Goal: Information Seeking & Learning: Check status

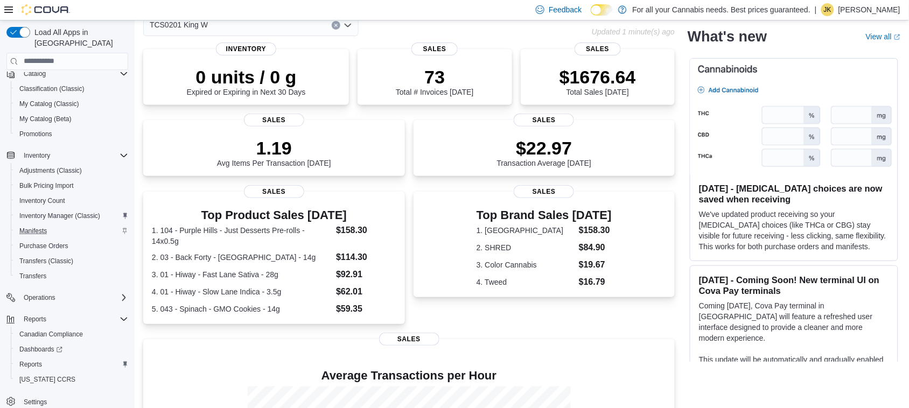
scroll to position [105, 0]
click at [40, 361] on span "Reports" at bounding box center [30, 365] width 23 height 9
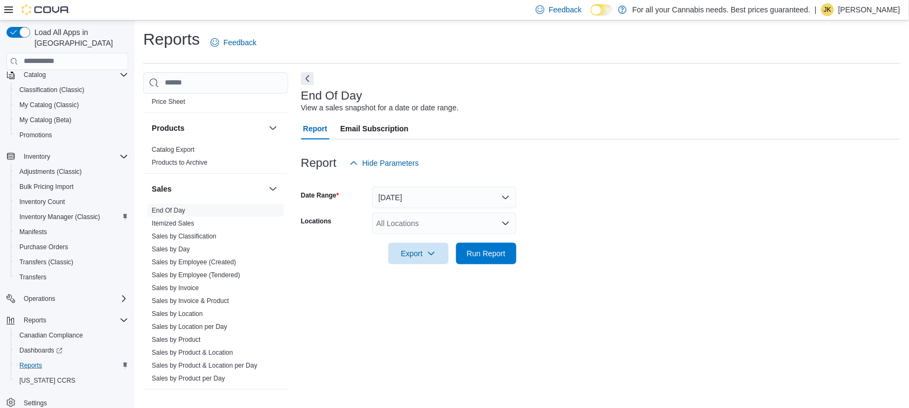
scroll to position [671, 0]
click at [187, 338] on link "Sales by Product" at bounding box center [176, 339] width 49 height 8
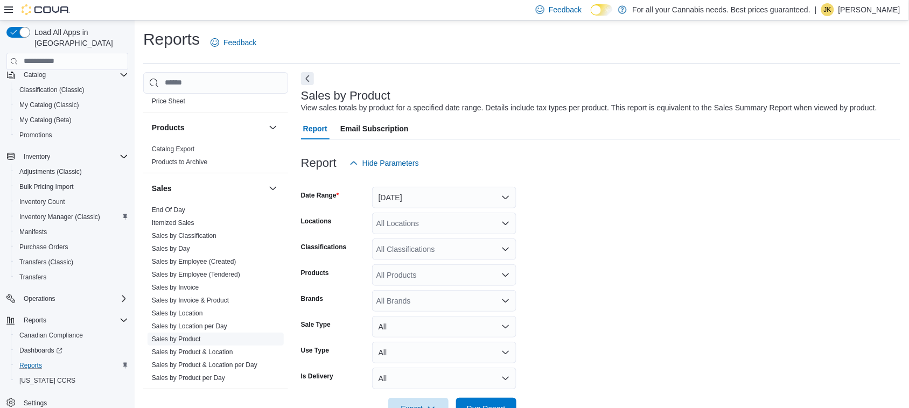
scroll to position [25, 0]
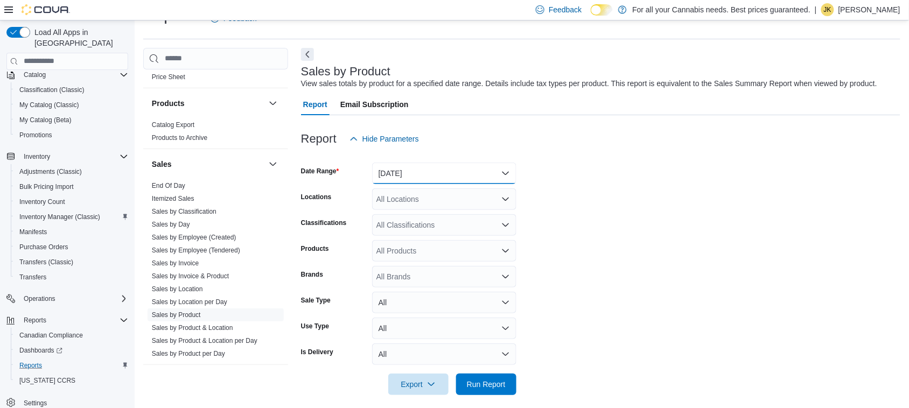
click at [440, 177] on button "Yesterday" at bounding box center [444, 174] width 144 height 22
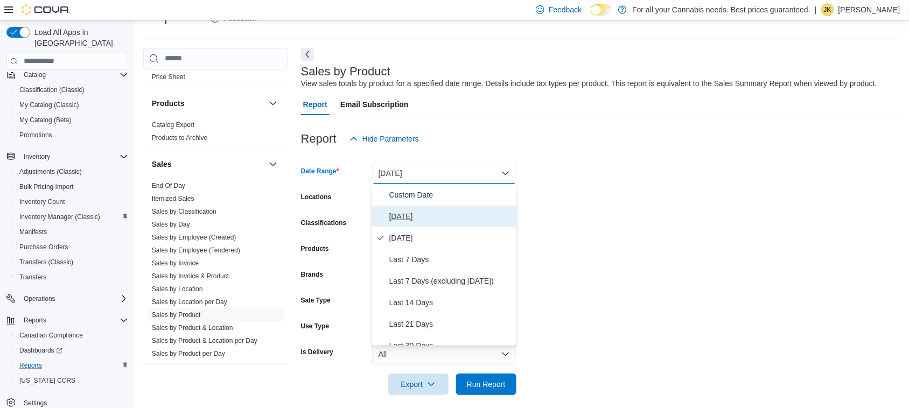
click at [438, 208] on button "Today" at bounding box center [444, 217] width 144 height 22
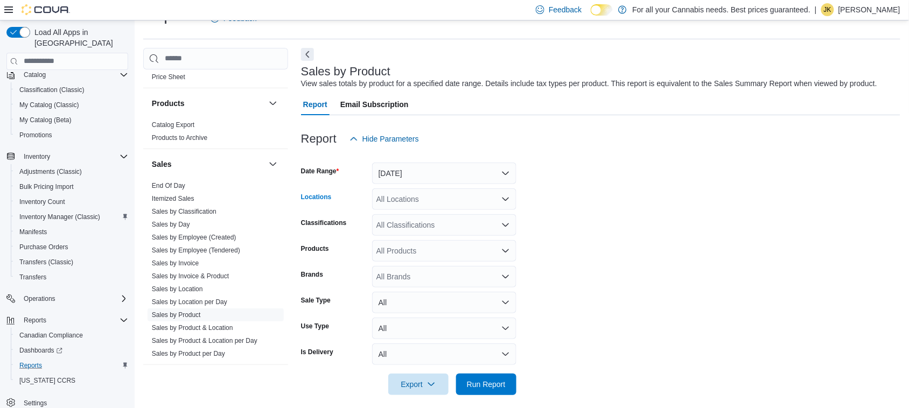
drag, startPoint x: 438, startPoint y: 208, endPoint x: 450, endPoint y: 200, distance: 14.8
click at [450, 200] on div "All Locations" at bounding box center [444, 199] width 144 height 22
type input "***"
click at [474, 222] on div "TCS0201 King W" at bounding box center [444, 217] width 131 height 11
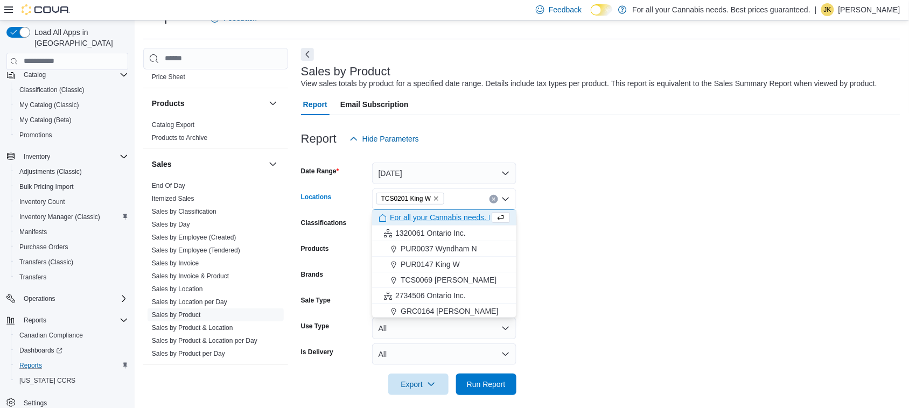
click at [663, 237] on form "Date Range Today Locations TCS0201 King W Combo box. Selected. TCS0201 King W. …" at bounding box center [600, 273] width 599 height 246
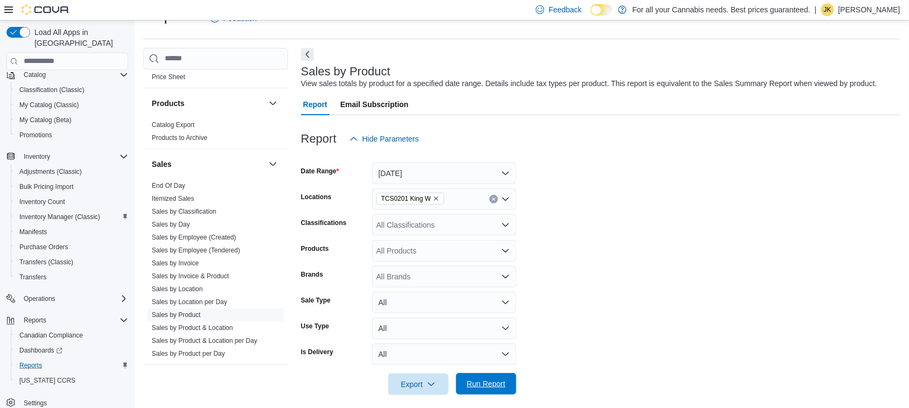
click at [480, 381] on span "Run Report" at bounding box center [486, 384] width 39 height 11
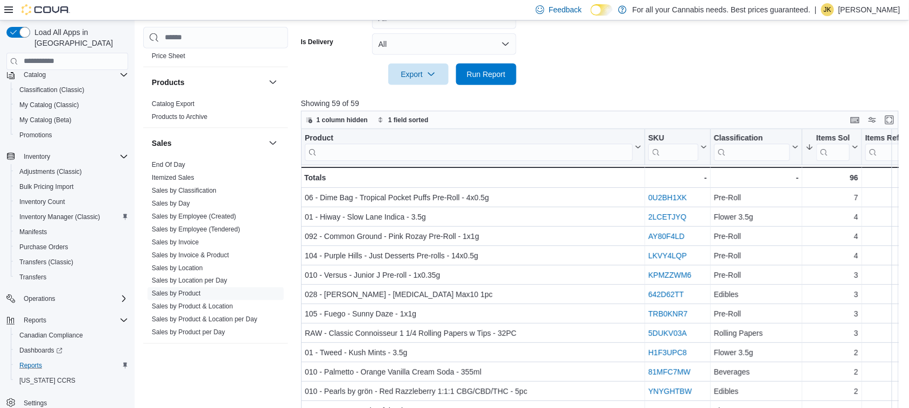
scroll to position [367, 0]
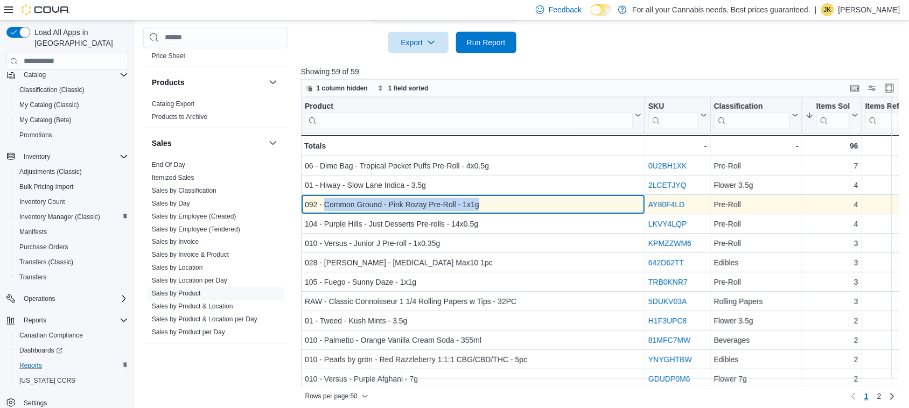
drag, startPoint x: 478, startPoint y: 206, endPoint x: 326, endPoint y: 201, distance: 151.4
click at [326, 201] on div "092 - Common Ground - Pink Rozay Pre-Roll - 1x1g" at bounding box center [473, 204] width 337 height 13
copy div "Common Ground - Pink Rozay Pre-Roll - 1x1g"
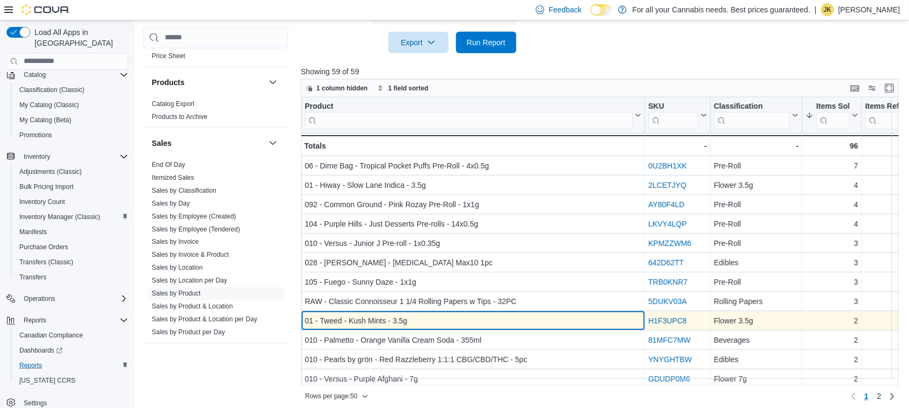
click at [405, 321] on div "01 - Tweed - Kush Mints - 3.5g" at bounding box center [473, 320] width 337 height 13
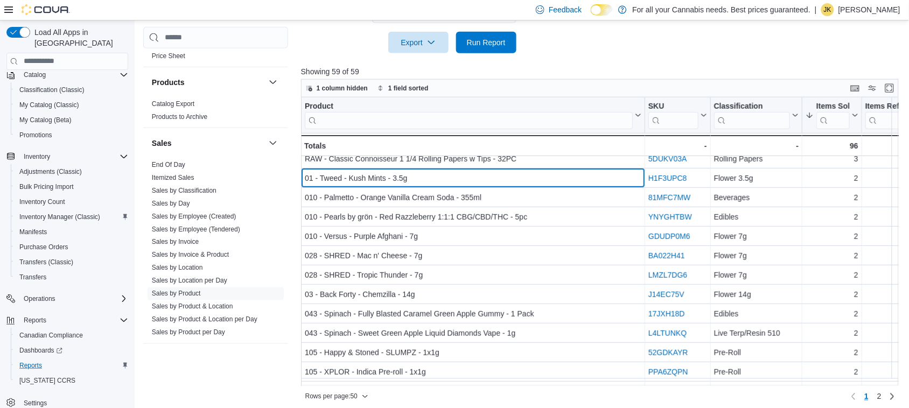
scroll to position [166, 0]
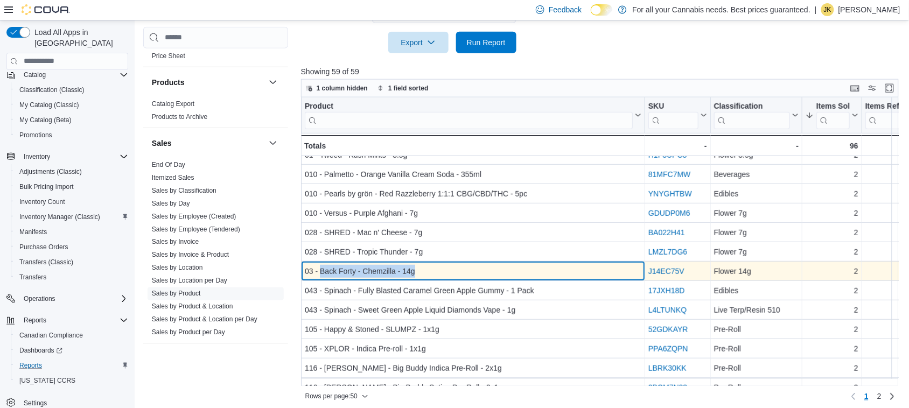
drag, startPoint x: 445, startPoint y: 265, endPoint x: 319, endPoint y: 267, distance: 126.0
click at [319, 267] on div "03 - Back Forty - Chemzilla - 14g" at bounding box center [473, 271] width 337 height 13
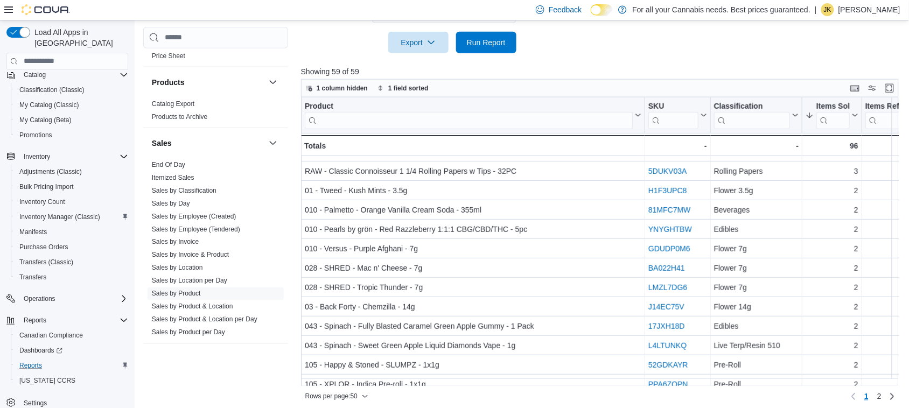
scroll to position [130, 0]
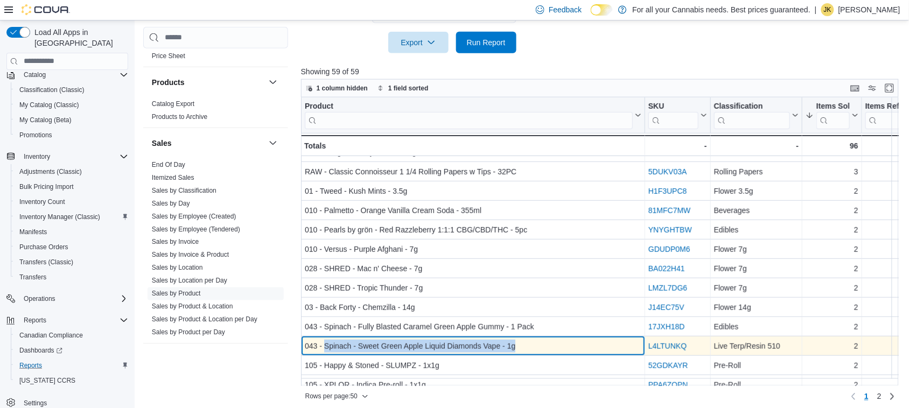
drag, startPoint x: 520, startPoint y: 346, endPoint x: 326, endPoint y: 346, distance: 193.9
click at [326, 346] on div "043 - Spinach - Sweet Green Apple Liquid Diamonds Vape - 1g" at bounding box center [473, 346] width 337 height 13
copy div "Spinach - Sweet Green Apple Liquid Diamonds Vape - 1g"
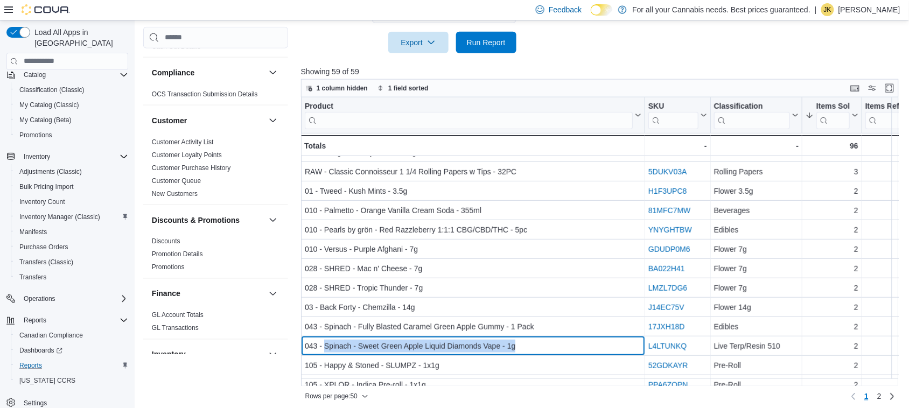
scroll to position [50, 0]
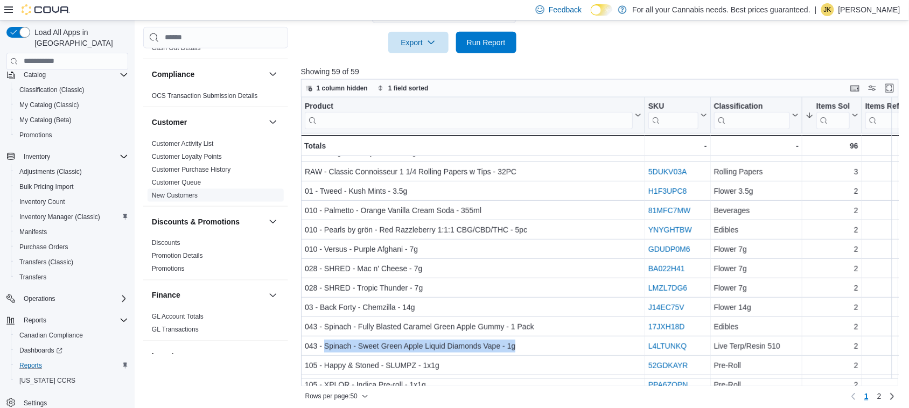
click at [179, 192] on link "New Customers" at bounding box center [175, 196] width 46 height 8
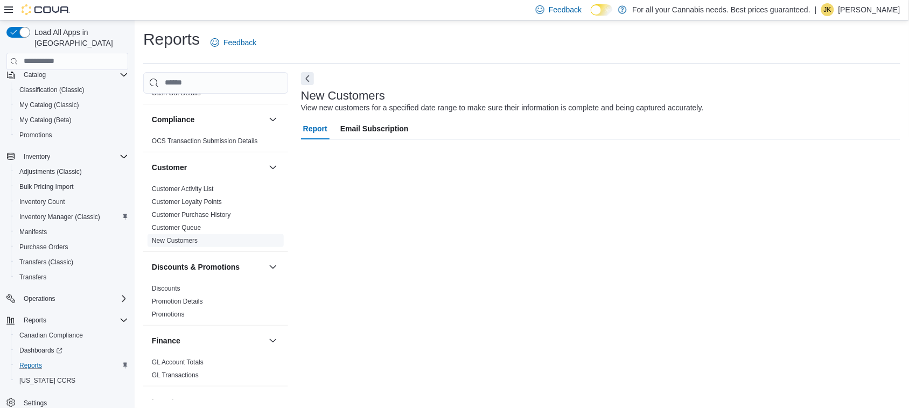
scroll to position [1, 0]
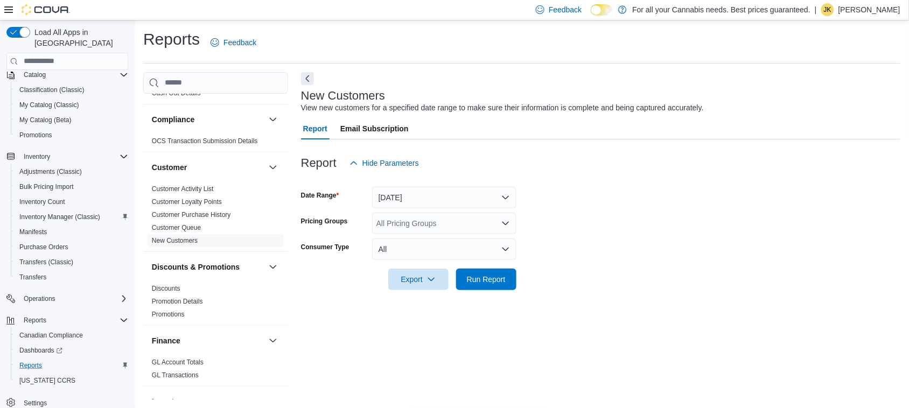
click at [429, 186] on div at bounding box center [600, 180] width 599 height 13
click at [469, 198] on button "Yesterday" at bounding box center [444, 198] width 144 height 22
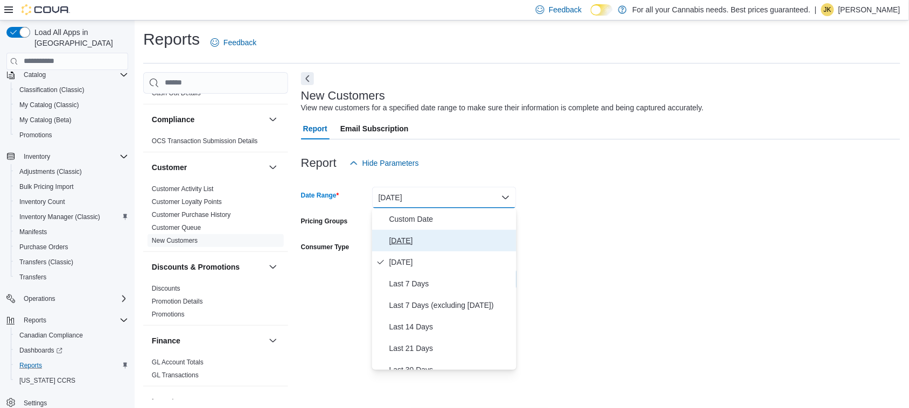
click at [440, 239] on span "Today" at bounding box center [450, 240] width 123 height 13
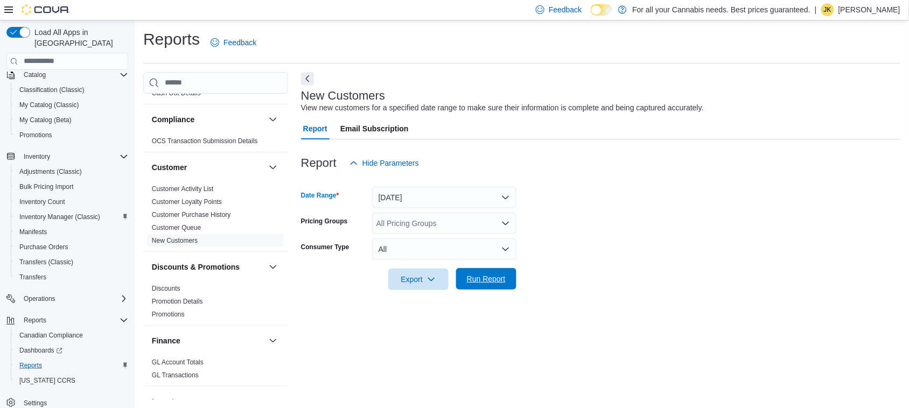
click at [497, 269] on div "Export Run Report" at bounding box center [408, 280] width 215 height 22
click at [497, 268] on span "Run Report" at bounding box center [486, 279] width 47 height 22
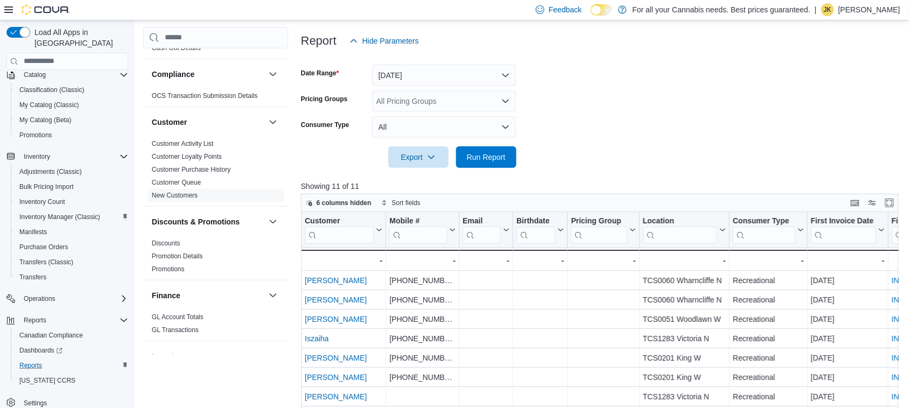
scroll to position [124, 0]
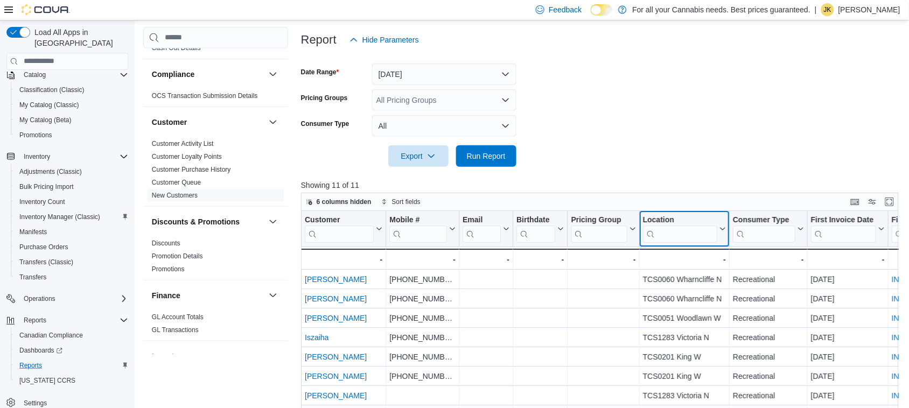
click at [672, 229] on input "search" at bounding box center [680, 233] width 74 height 17
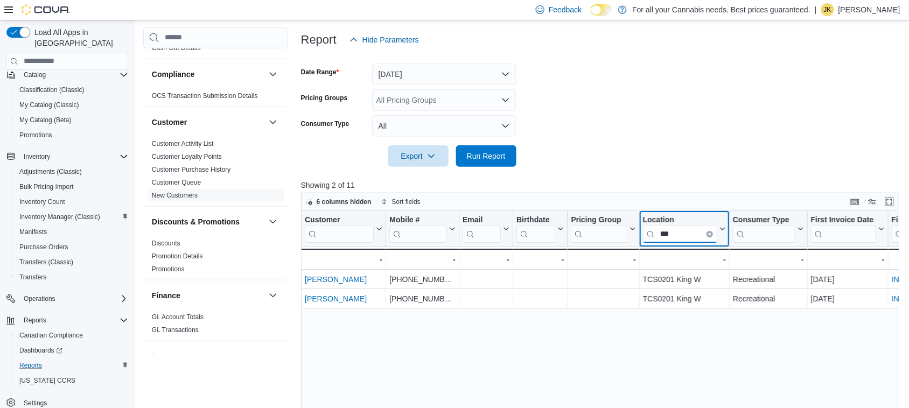
type input "***"
